Goal: Task Accomplishment & Management: Use online tool/utility

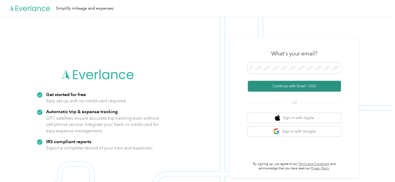
click at [279, 85] on button "Continue with Email / SSO" at bounding box center [293, 86] width 93 height 11
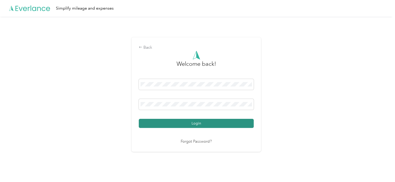
click at [192, 124] on button "Login" at bounding box center [196, 123] width 115 height 9
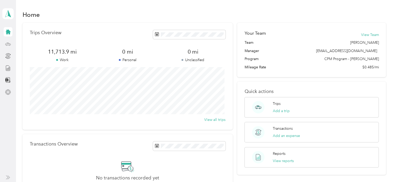
click at [9, 44] on icon at bounding box center [8, 44] width 6 height 6
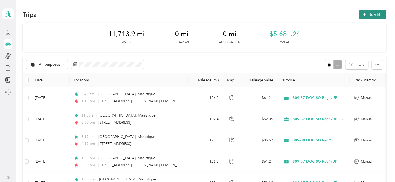
click at [373, 16] on button "New trip" at bounding box center [371, 14] width 27 height 9
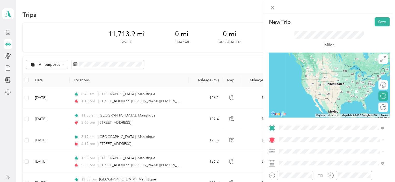
click at [317, 114] on span "[STREET_ADDRESS][US_STATE]" at bounding box center [314, 113] width 52 height 5
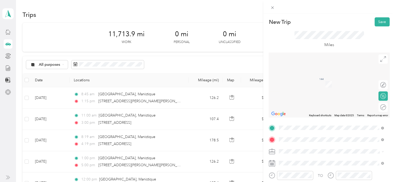
click at [304, 111] on span "[STREET_ADDRESS][DEMOGRAPHIC_DATA][US_STATE]" at bounding box center [334, 109] width 92 height 5
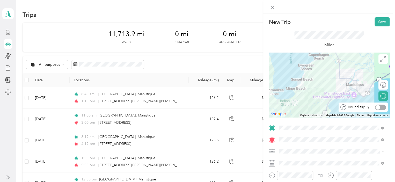
click at [377, 107] on div at bounding box center [380, 106] width 11 height 5
click at [297, 106] on span "809-37 DOC SO Reg1/UP" at bounding box center [301, 105] width 43 height 4
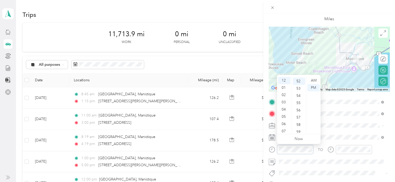
scroll to position [377, 0]
click at [285, 89] on div "01" at bounding box center [284, 87] width 12 height 7
click at [298, 98] on div "15" at bounding box center [298, 96] width 12 height 7
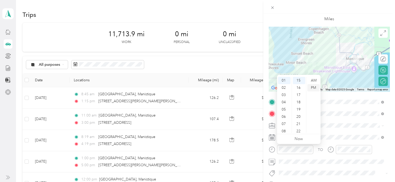
click at [310, 89] on div "PM" at bounding box center [313, 87] width 12 height 7
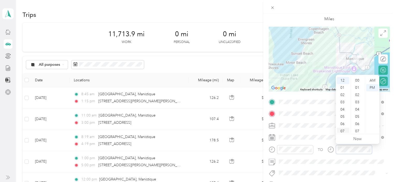
scroll to position [377, 0]
click at [343, 94] on div "02" at bounding box center [342, 94] width 12 height 7
click at [358, 80] on div "45" at bounding box center [357, 79] width 12 height 7
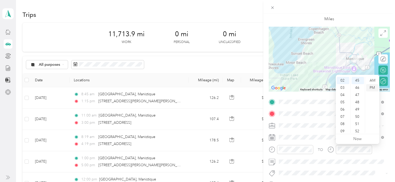
click at [374, 87] on div "PM" at bounding box center [372, 87] width 12 height 7
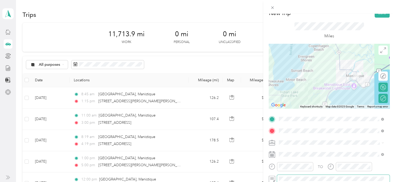
scroll to position [0, 0]
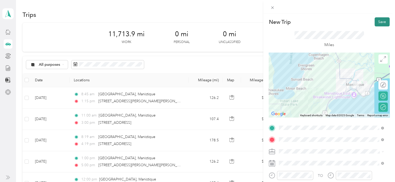
click at [377, 24] on button "Save" at bounding box center [381, 21] width 15 height 9
